Goal: Check status: Verify the current state of an ongoing process or item

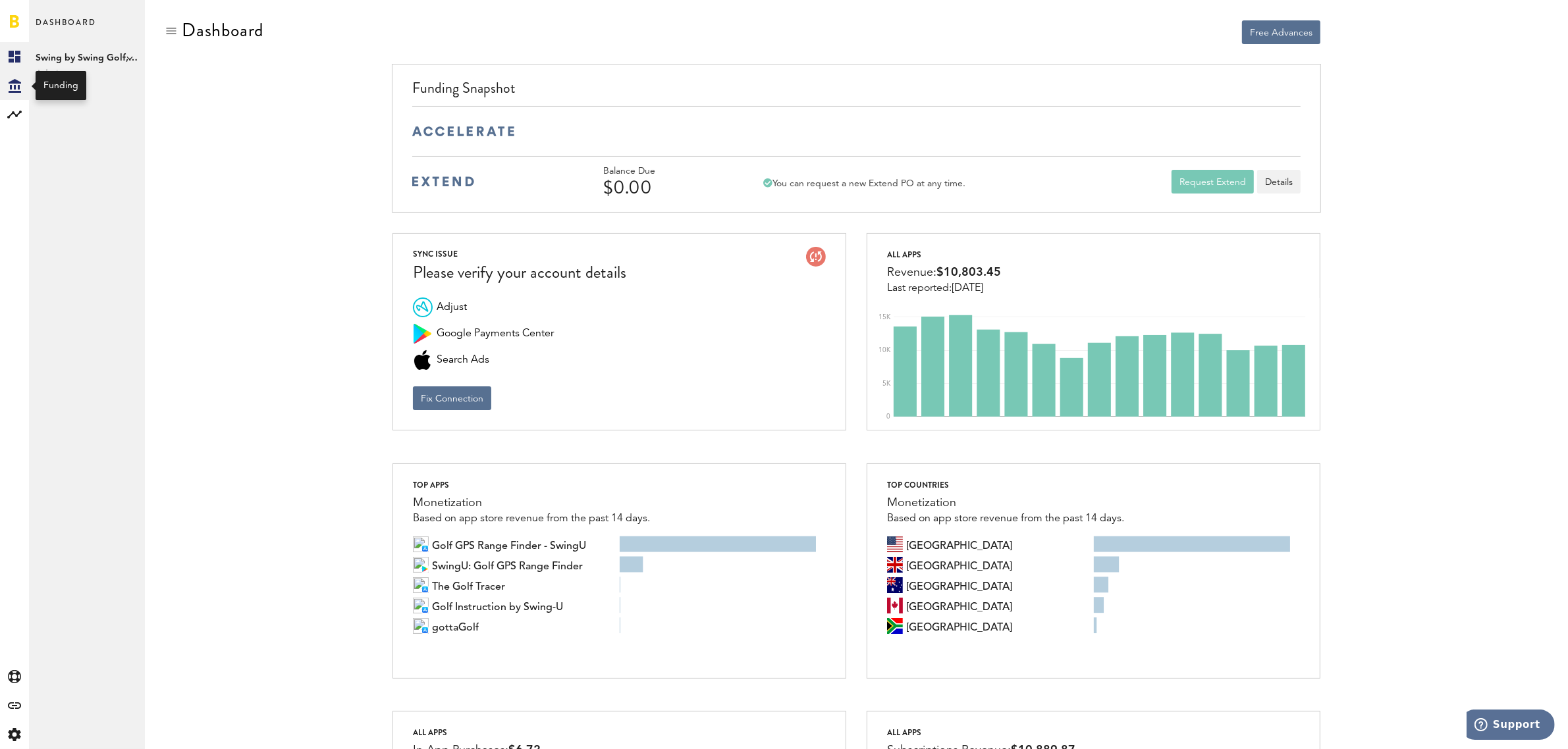
click at [13, 92] on icon at bounding box center [15, 85] width 12 height 14
click at [15, 117] on rect at bounding box center [15, 115] width 16 height 16
click at [85, 60] on link "Monetization" at bounding box center [87, 57] width 116 height 29
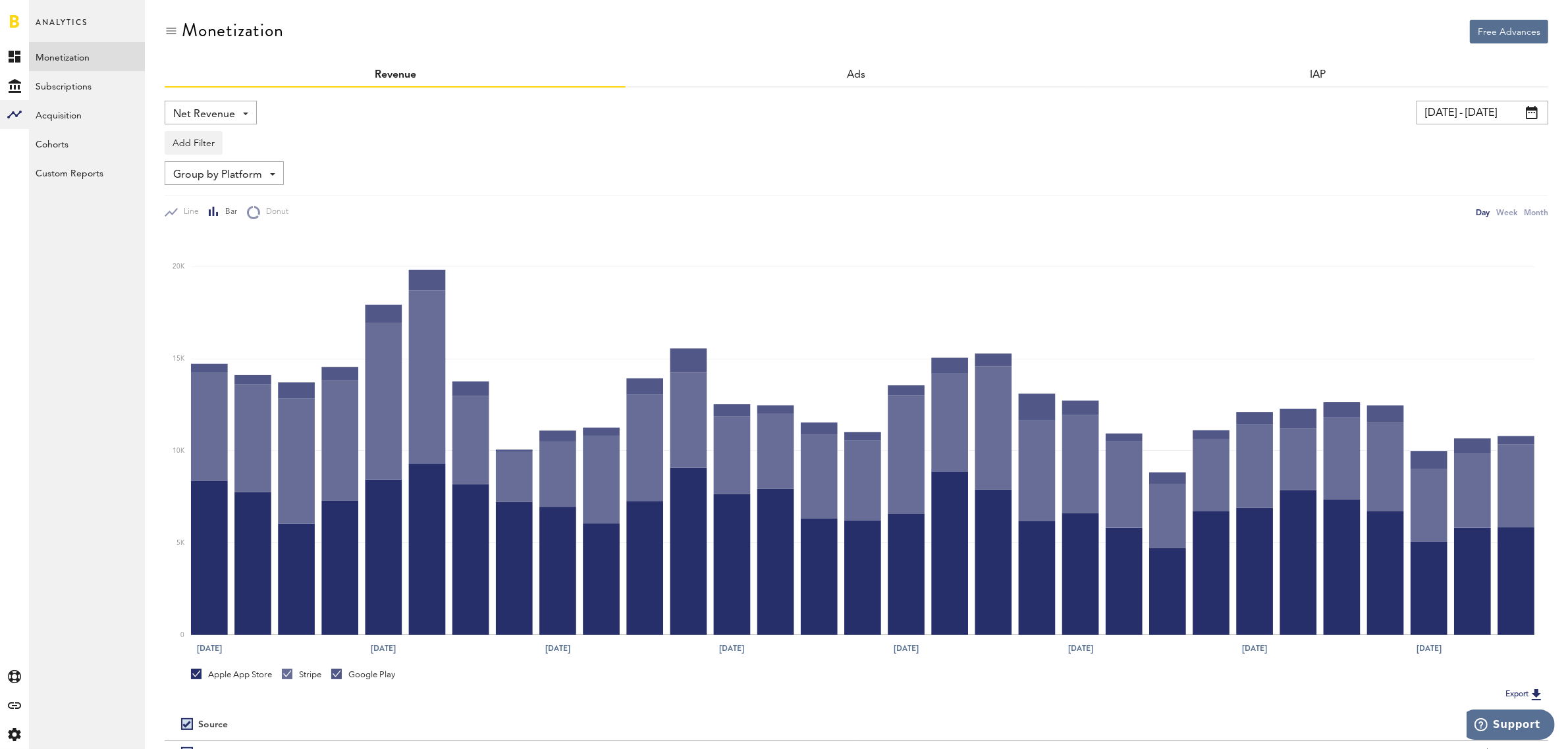
click at [1467, 111] on input "[DATE] - [DATE]" at bounding box center [1482, 112] width 131 height 23
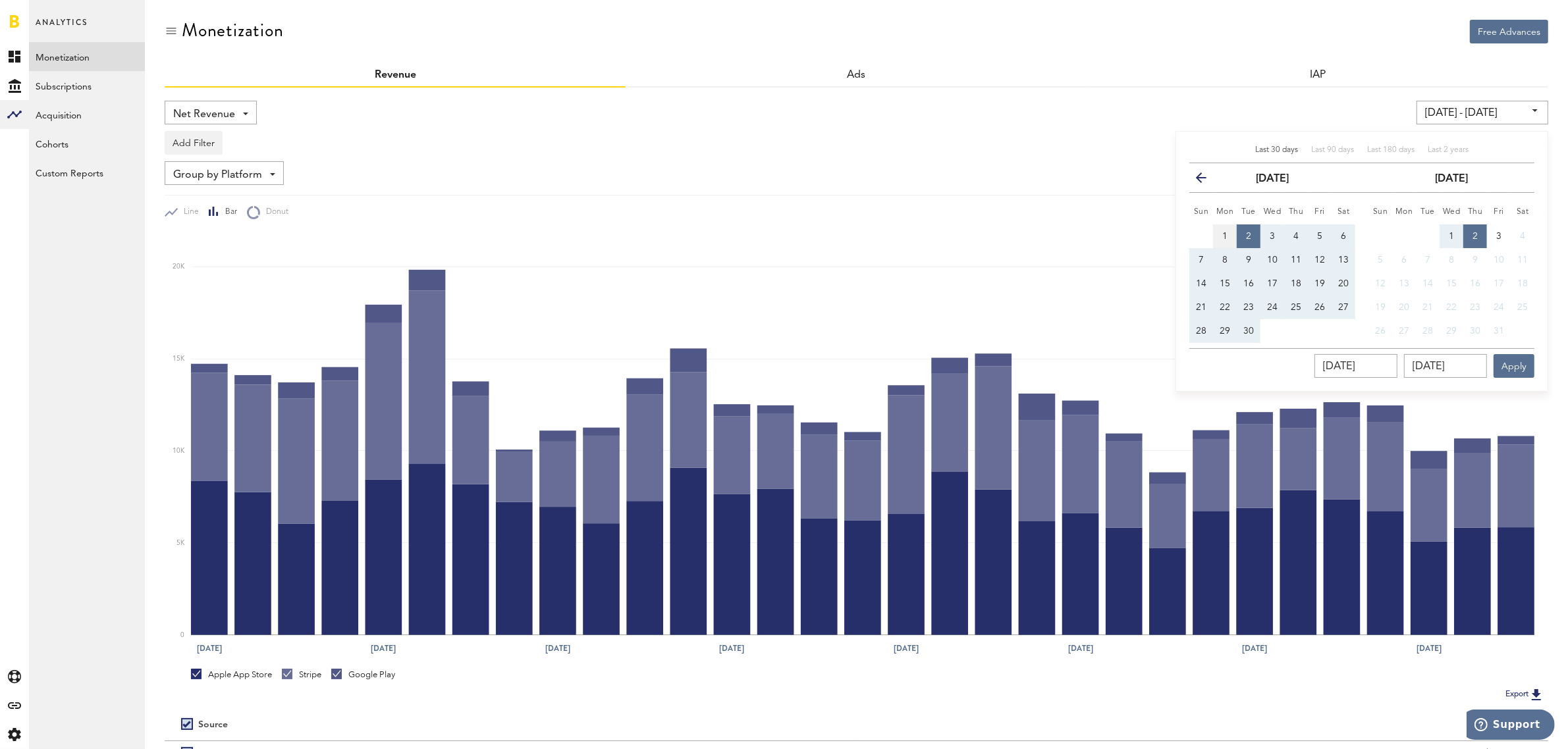
click at [1225, 233] on span "1" at bounding box center [1224, 236] width 5 height 9
type input "[DATE] - [DATE]"
type input "[DATE]"
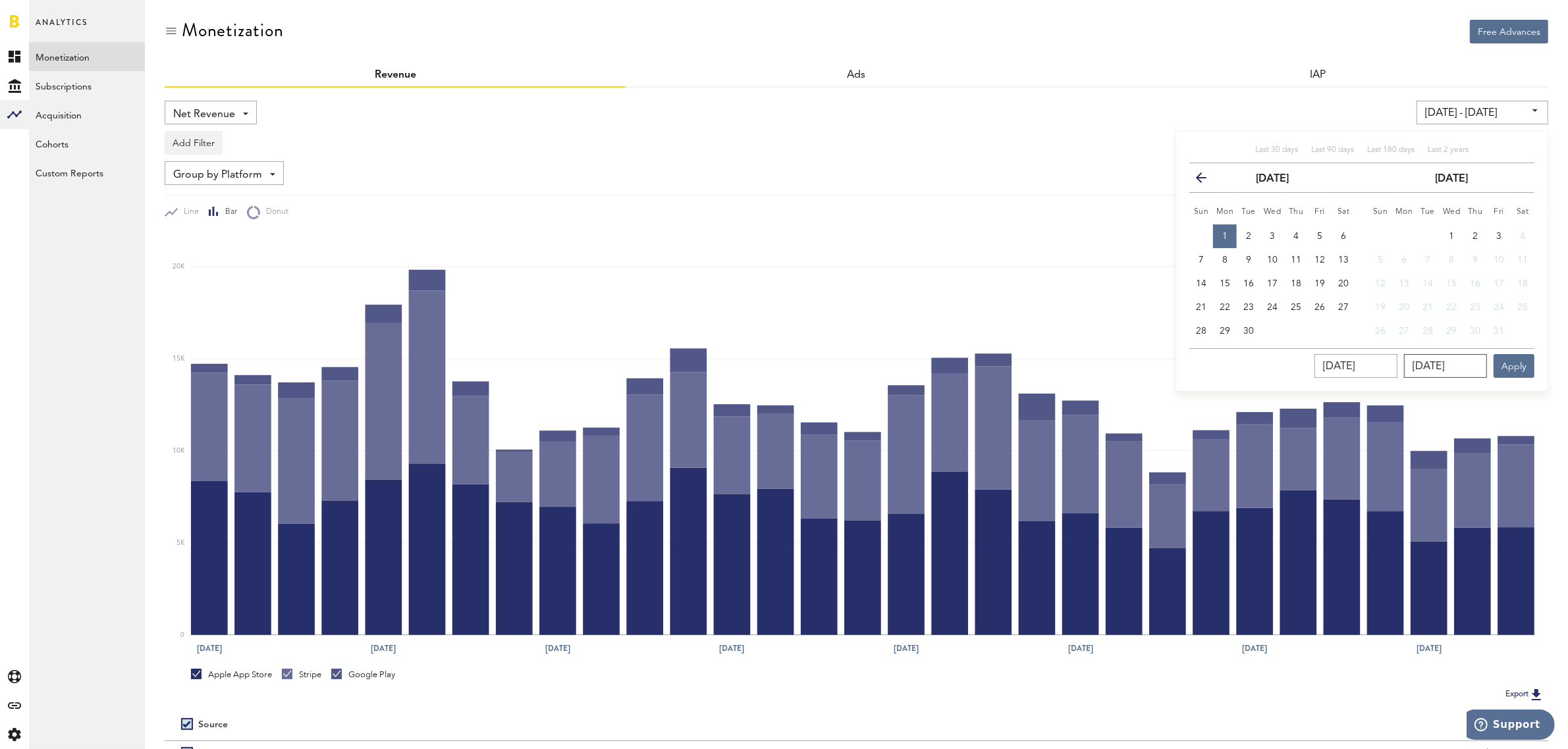
click at [1444, 370] on input "[DATE]" at bounding box center [1445, 365] width 83 height 23
click at [1248, 327] on span "30" at bounding box center [1248, 331] width 10 height 9
type input "[DATE] - [DATE]"
type input "[DATE]"
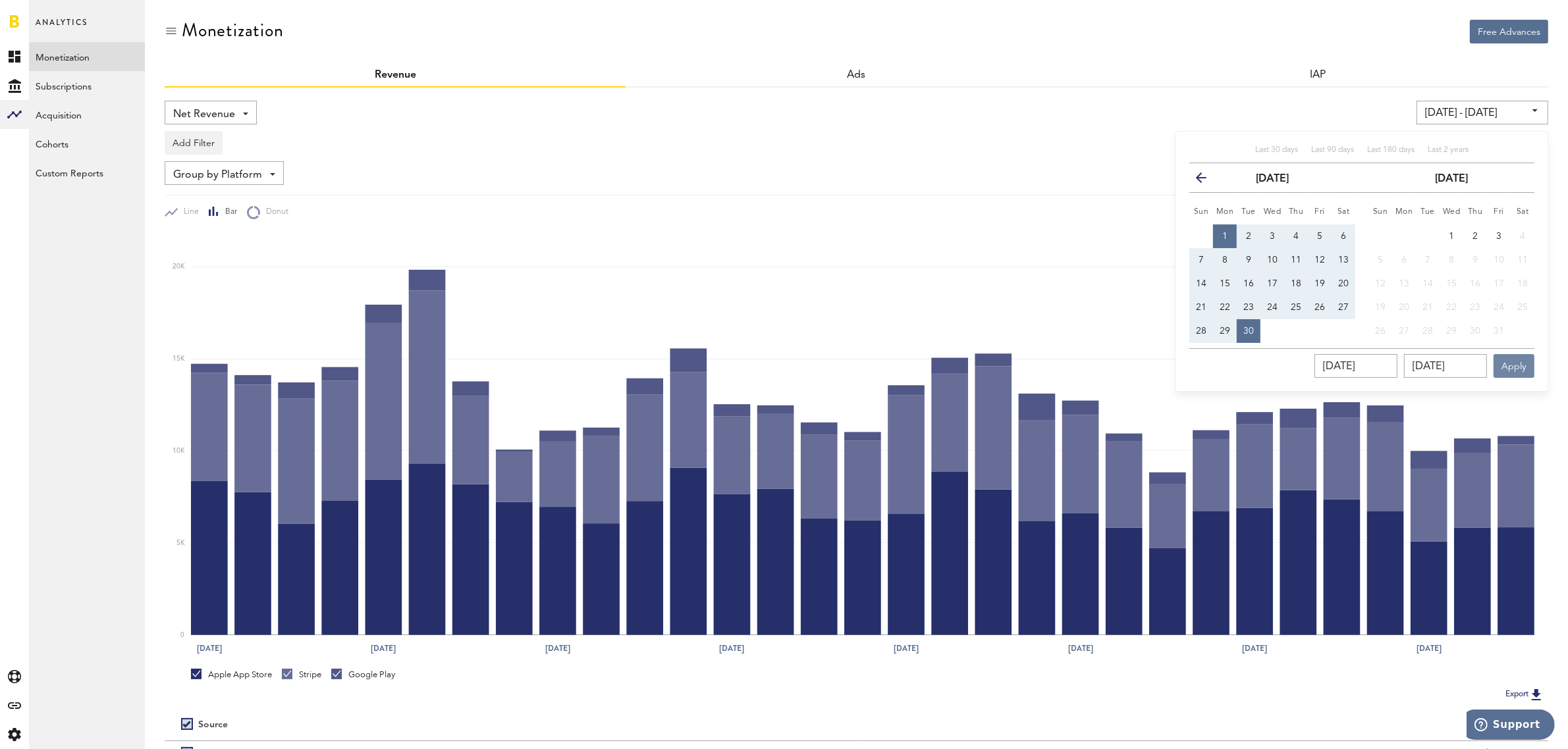
click at [1508, 360] on button "Apply" at bounding box center [1514, 365] width 41 height 23
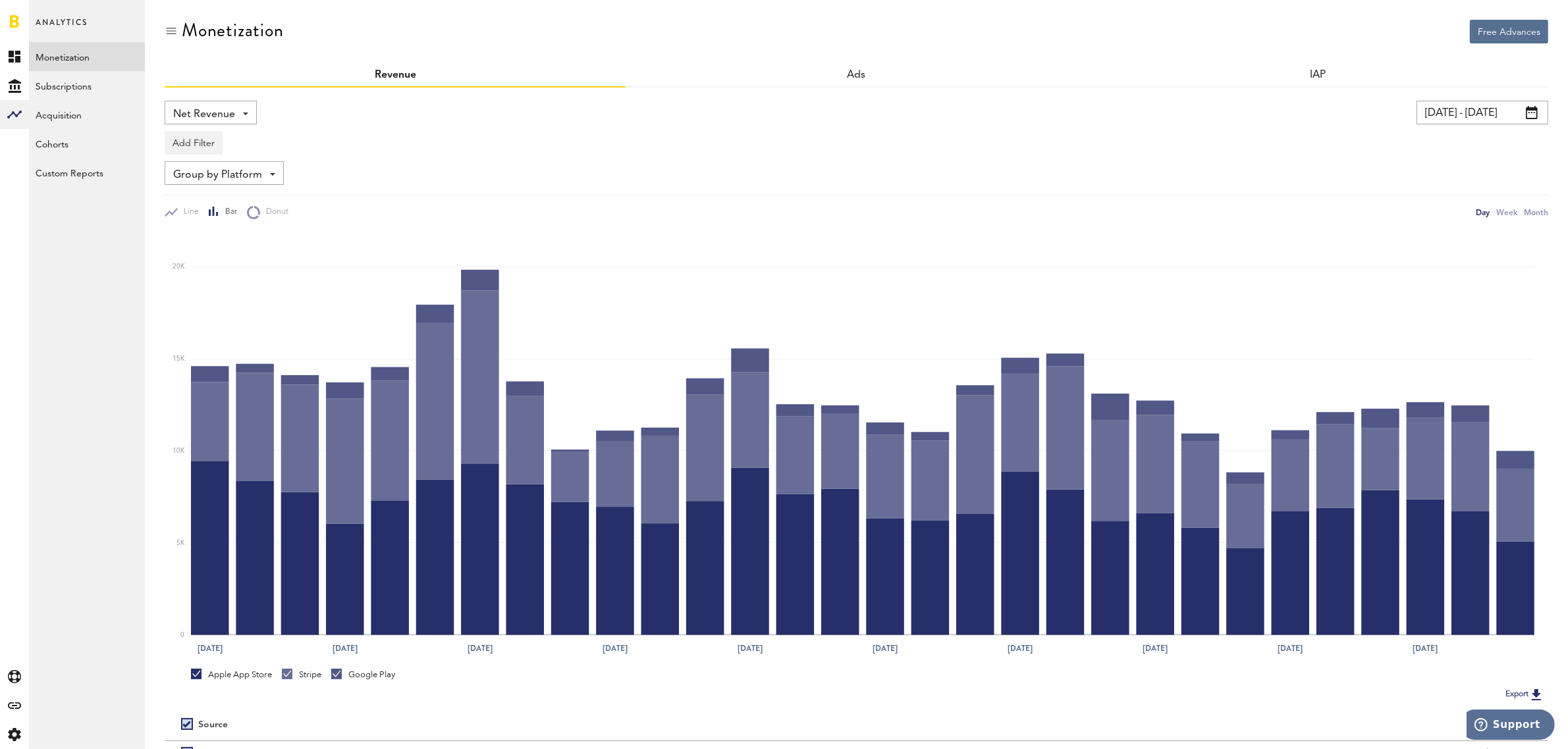
click at [247, 112] on span at bounding box center [245, 114] width 5 height 3
click at [222, 169] on span "Gross Revenue" at bounding box center [211, 167] width 66 height 23
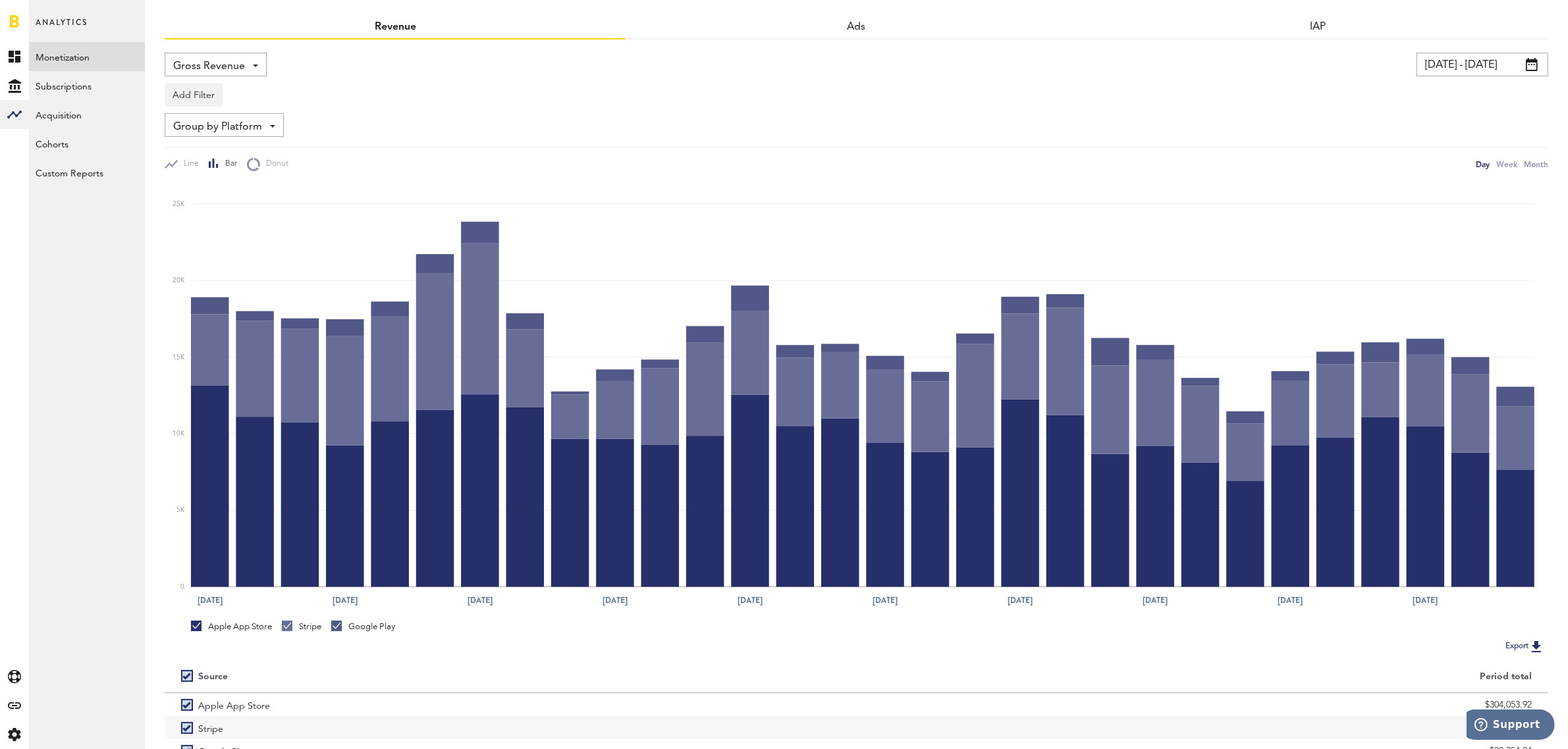
scroll to position [133, 0]
